Goal: Navigation & Orientation: Find specific page/section

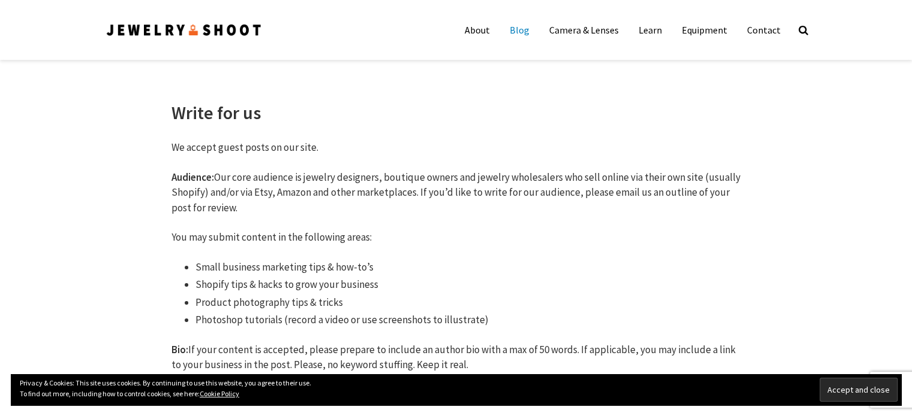
click at [524, 31] on link "Blog" at bounding box center [519, 30] width 38 height 24
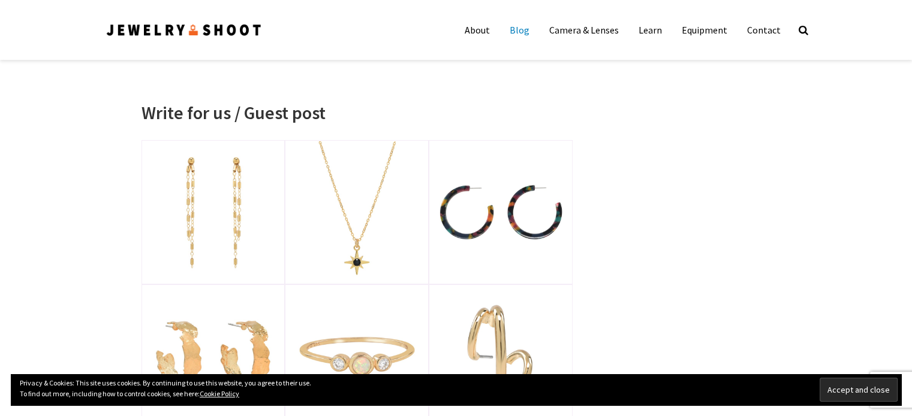
click at [527, 31] on link "Blog" at bounding box center [519, 30] width 38 height 24
